Goal: Task Accomplishment & Management: Use online tool/utility

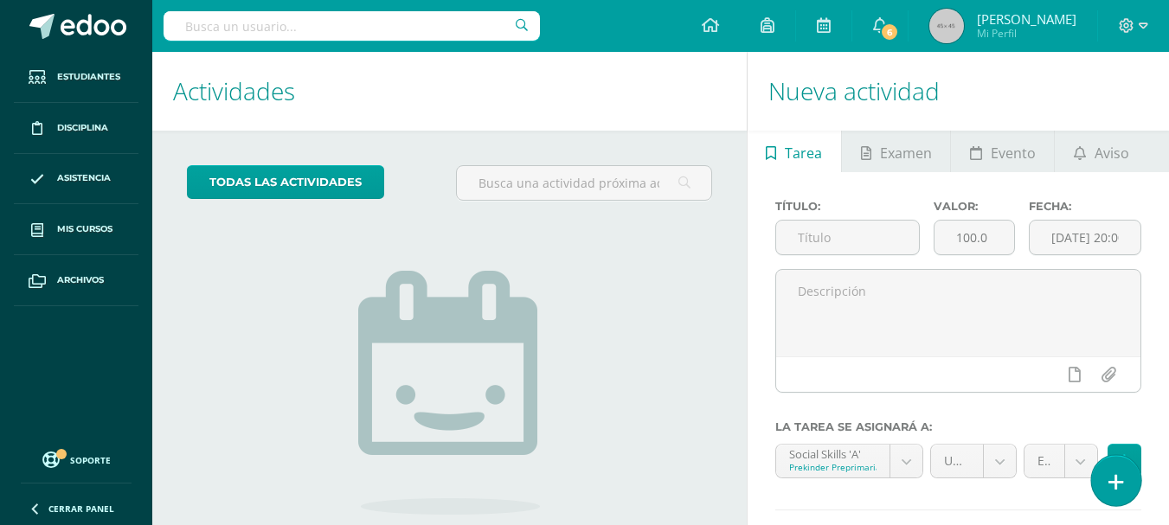
click at [1121, 475] on icon at bounding box center [1117, 483] width 16 height 20
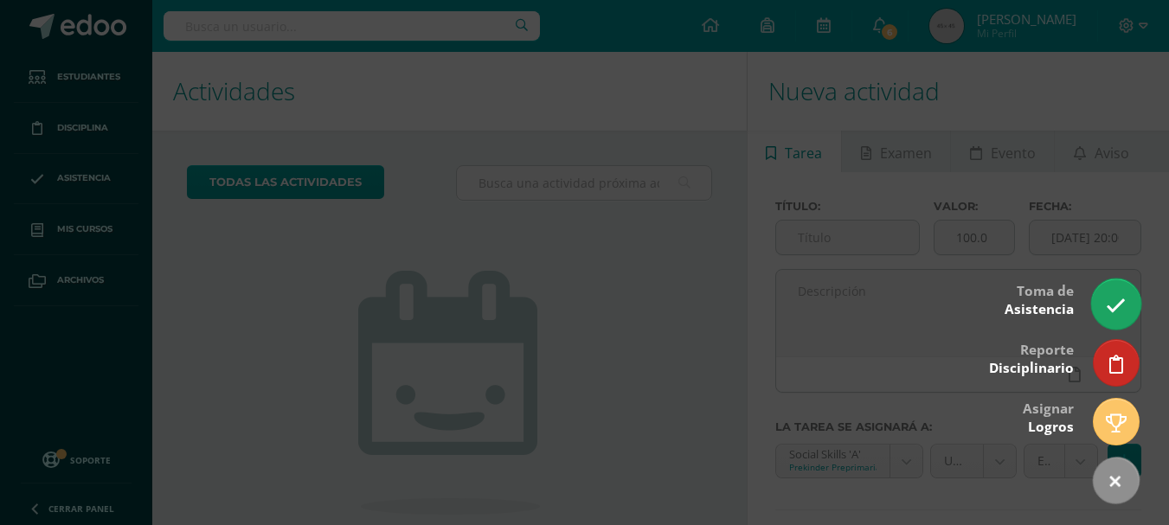
click at [1120, 309] on icon at bounding box center [1116, 306] width 20 height 20
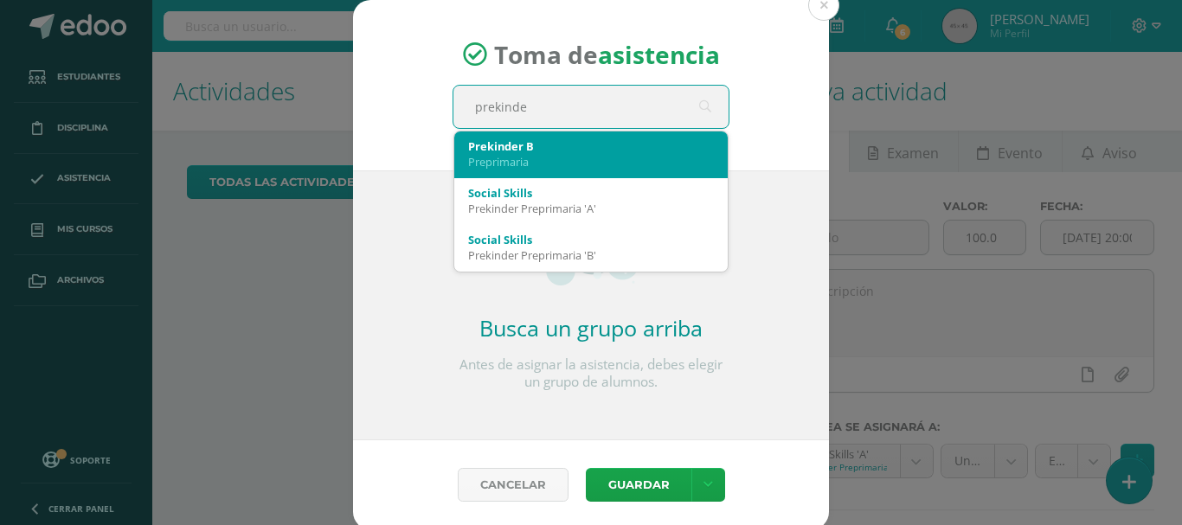
type input "prekinder"
click at [501, 147] on div "Prekinder B" at bounding box center [591, 146] width 246 height 16
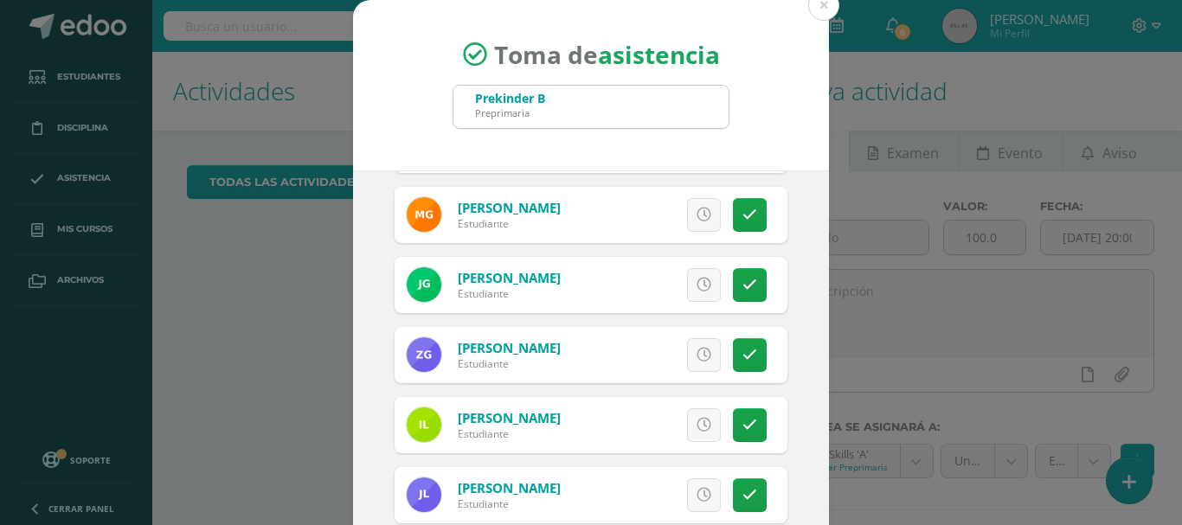
scroll to position [214, 0]
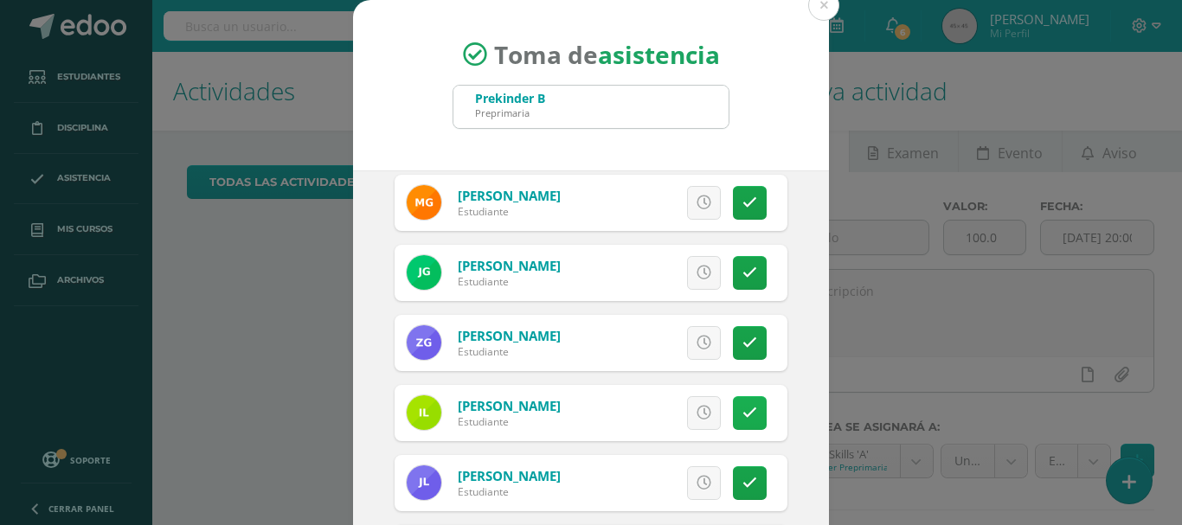
click at [737, 416] on link at bounding box center [750, 413] width 34 height 34
click at [671, 416] on span "Excusa" at bounding box center [675, 413] width 48 height 32
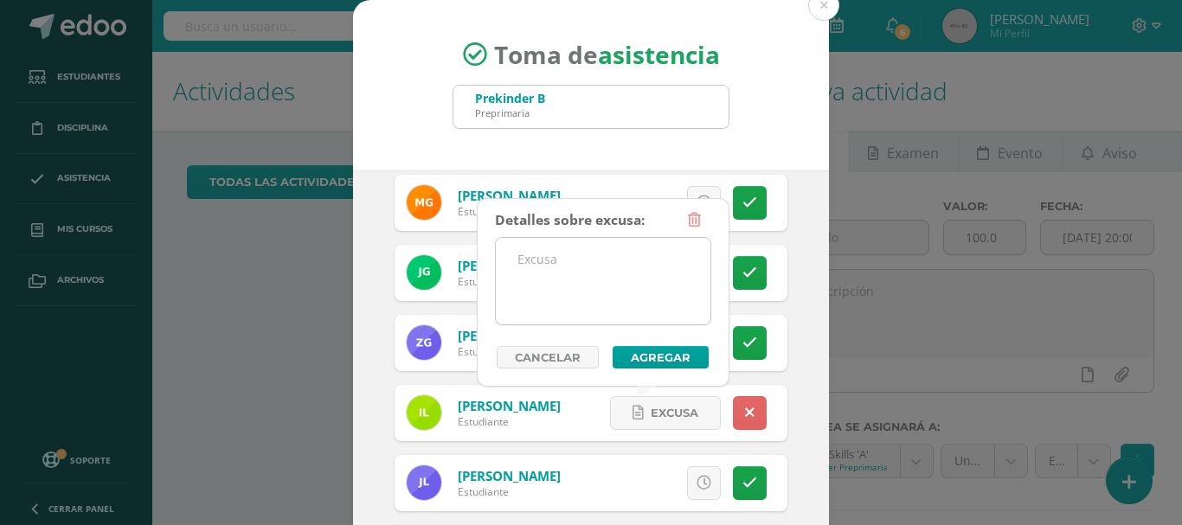
click at [626, 273] on textarea at bounding box center [603, 281] width 215 height 87
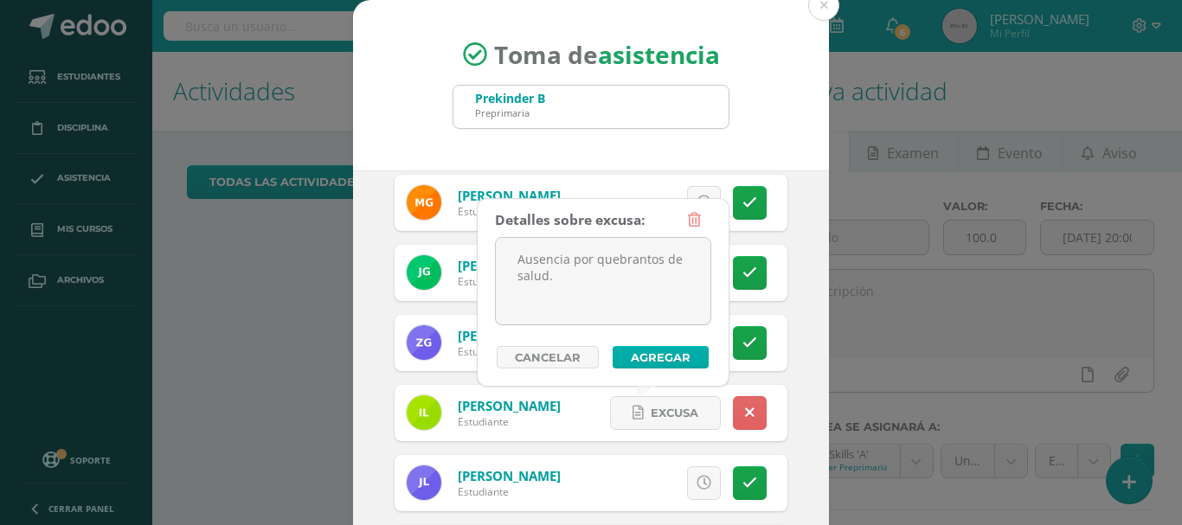
type textarea "Ausencia por quebrantos de salud."
click at [660, 356] on button "Agregar" at bounding box center [661, 357] width 96 height 23
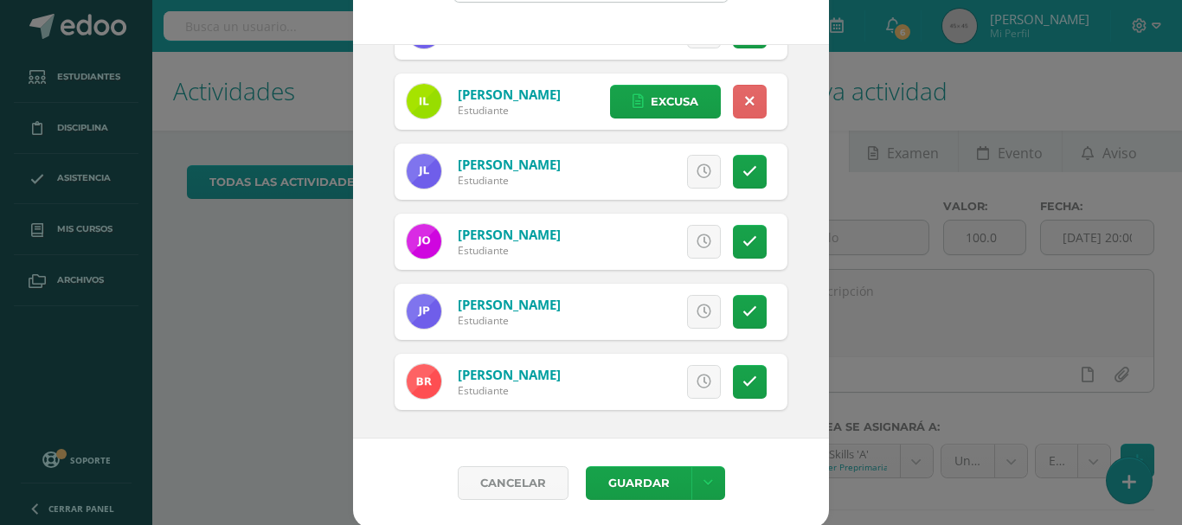
scroll to position [129, 0]
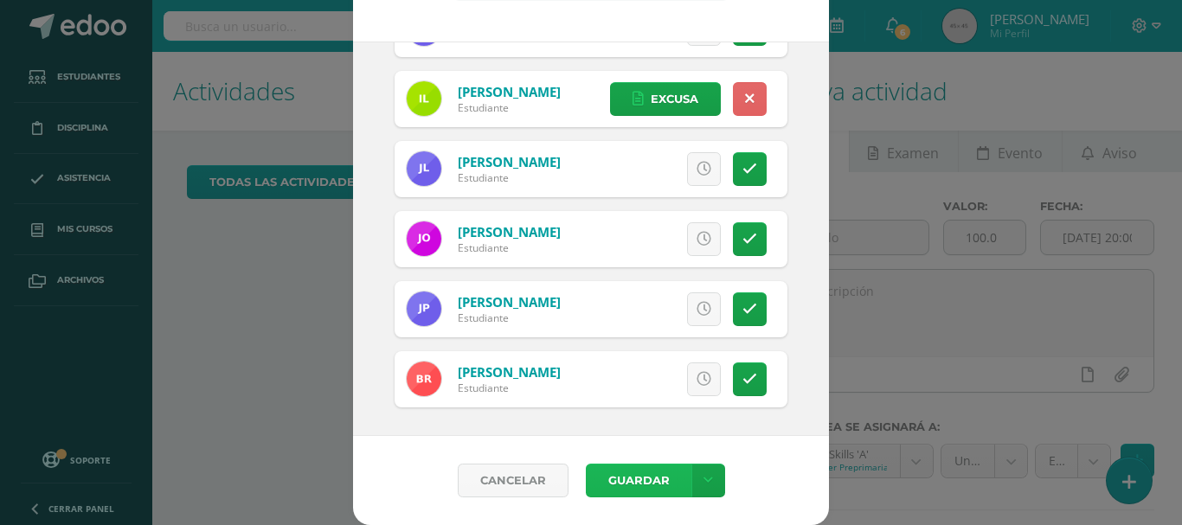
click at [626, 489] on button "Guardar" at bounding box center [639, 481] width 106 height 34
